Goal: Check status: Check status

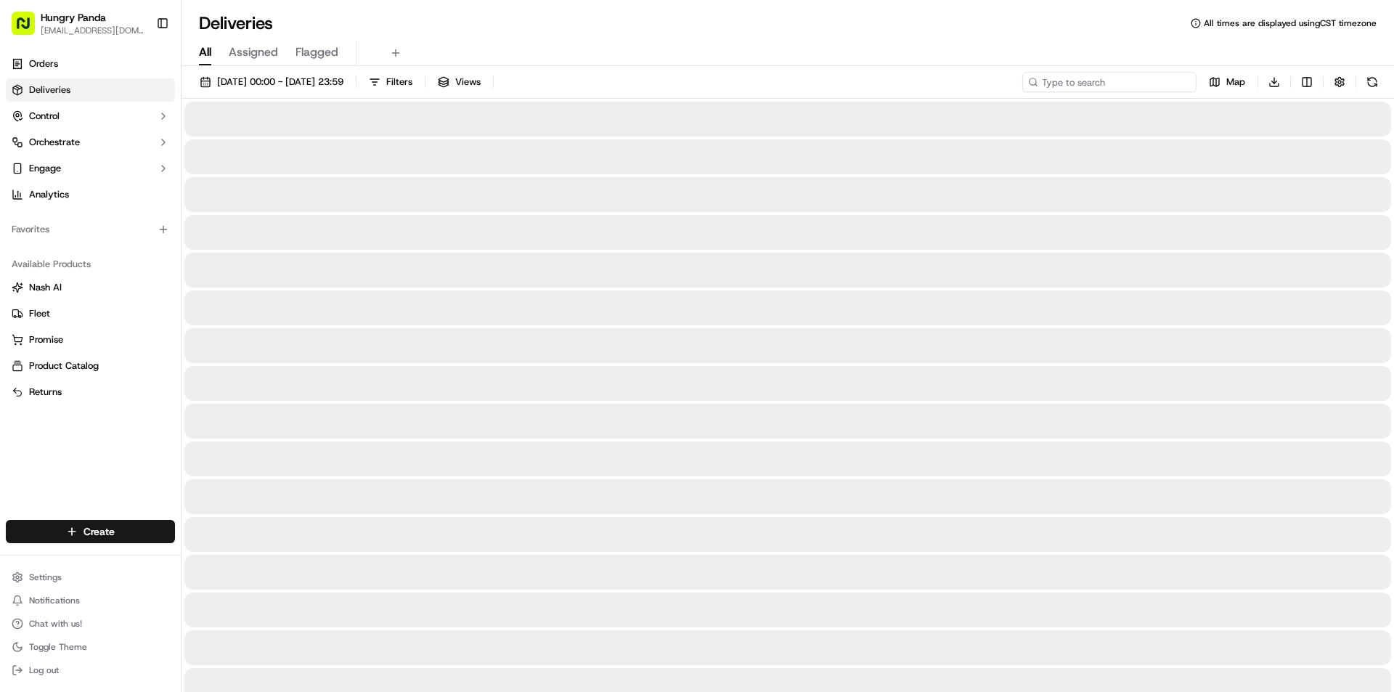
click at [1128, 86] on input at bounding box center [1110, 82] width 174 height 20
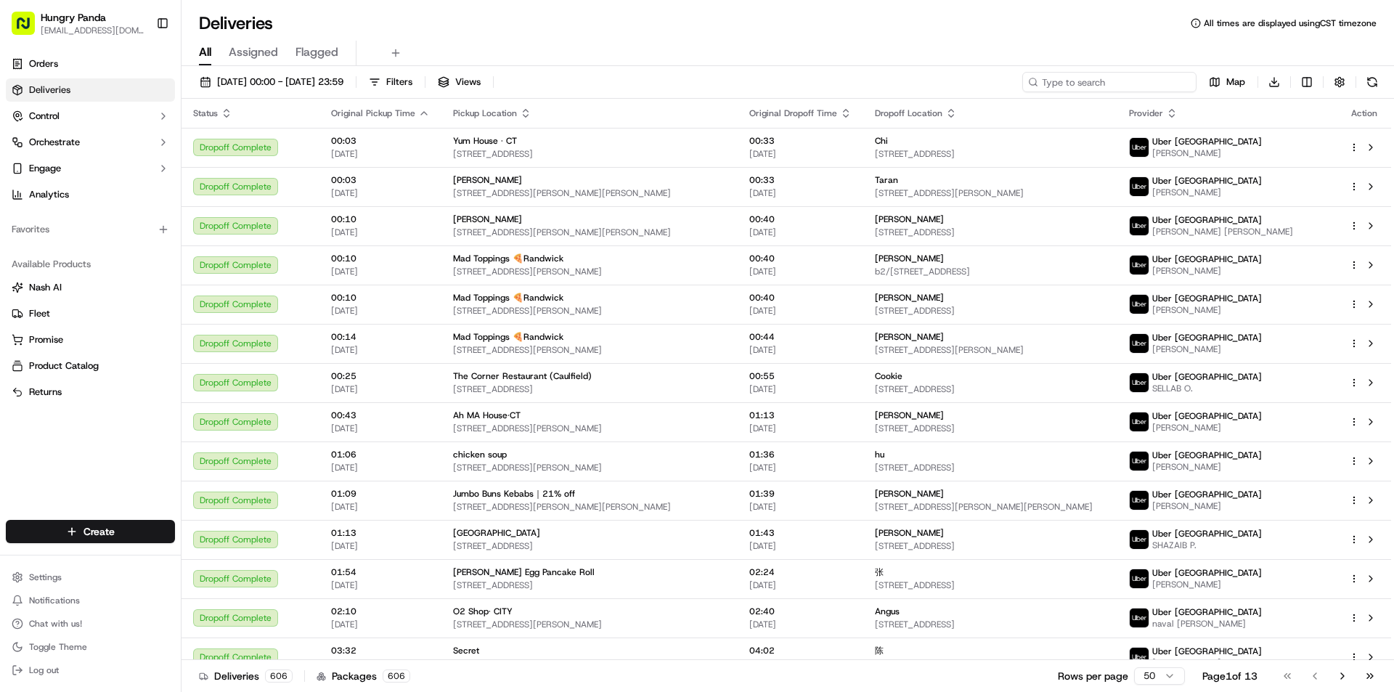
click at [1128, 82] on input at bounding box center [1110, 82] width 174 height 20
paste input "141405468865874701526"
type input "141405468865874701526"
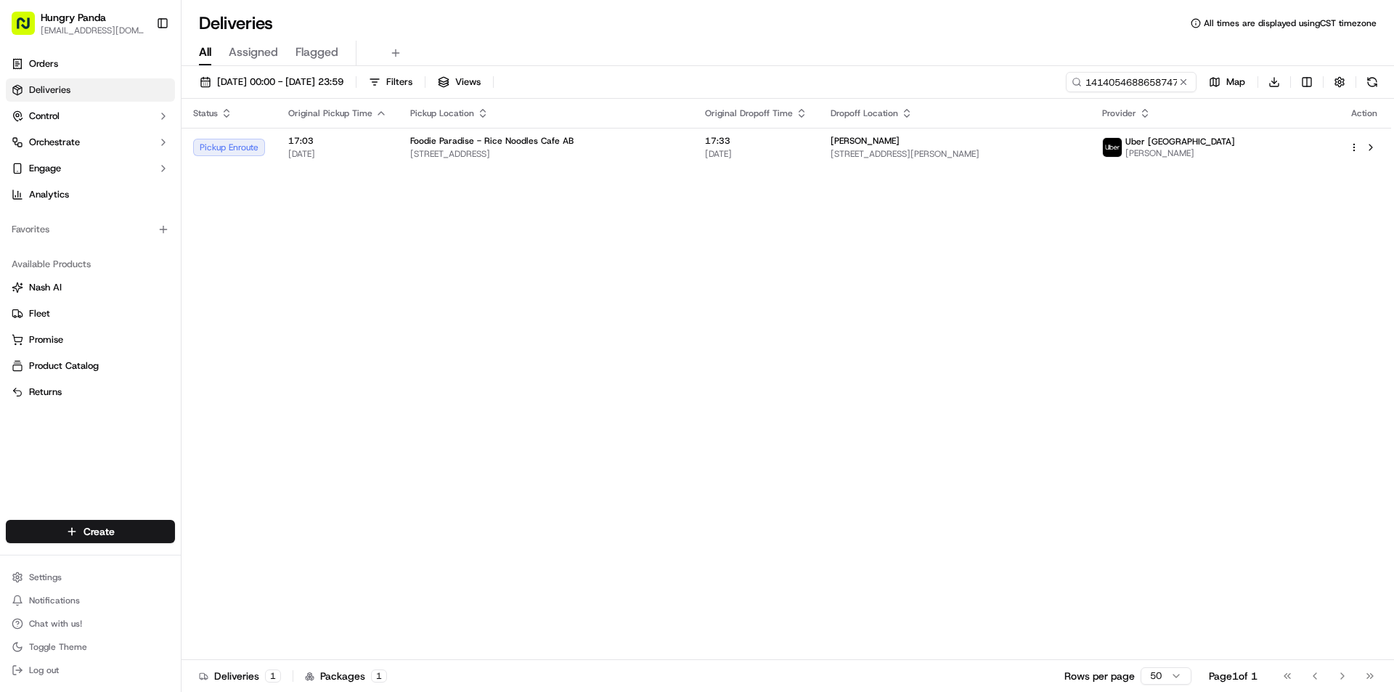
click at [944, 168] on div "Status Original Pickup Time Pickup Location Original Dropoff Time Dropoff Locat…" at bounding box center [787, 379] width 1210 height 561
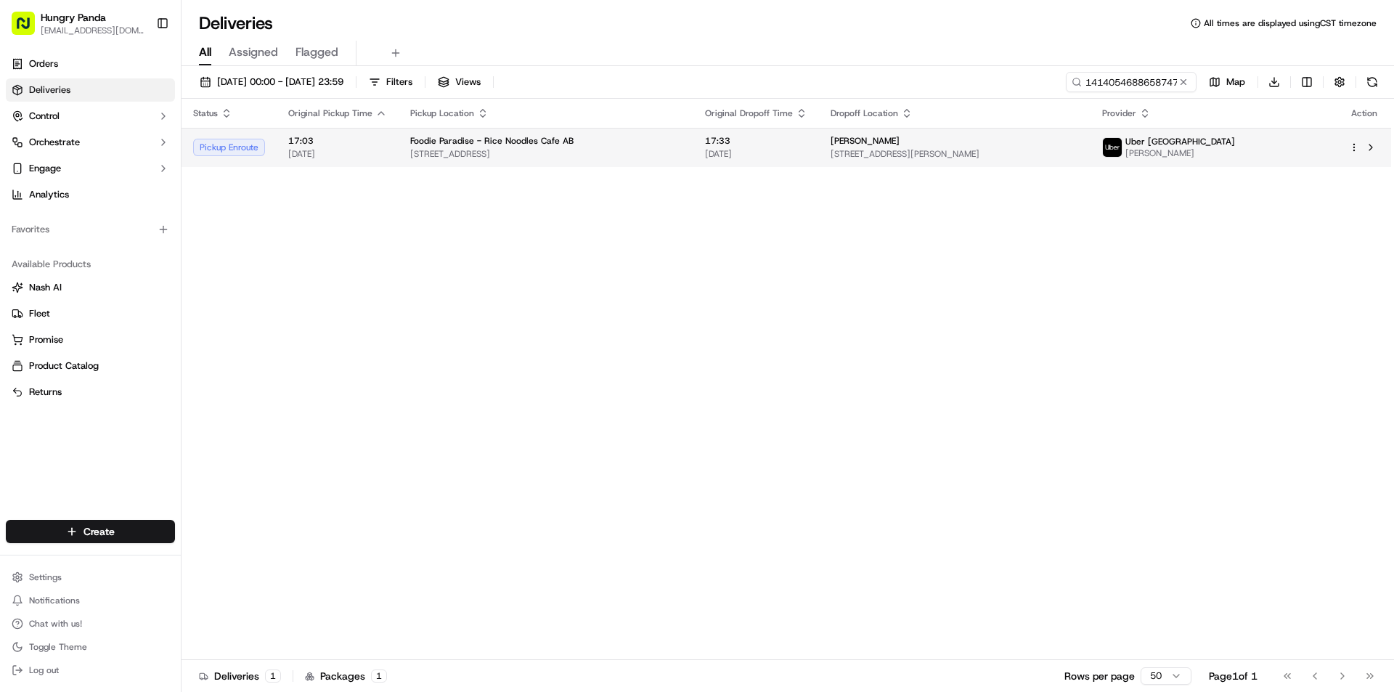
click at [946, 161] on td "Jasmine [STREET_ADDRESS][PERSON_NAME]" at bounding box center [955, 147] width 272 height 39
